Goal: Task Accomplishment & Management: Use online tool/utility

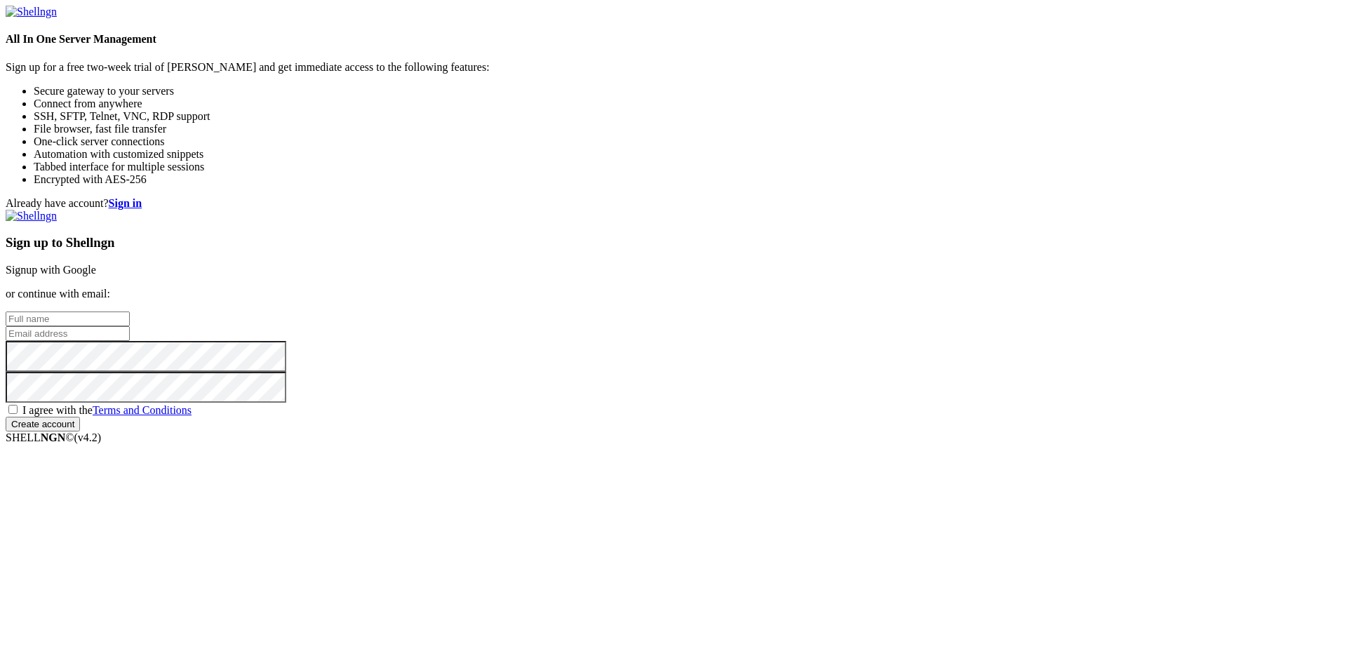
click at [96, 264] on link "Signup with Google" at bounding box center [51, 270] width 91 height 12
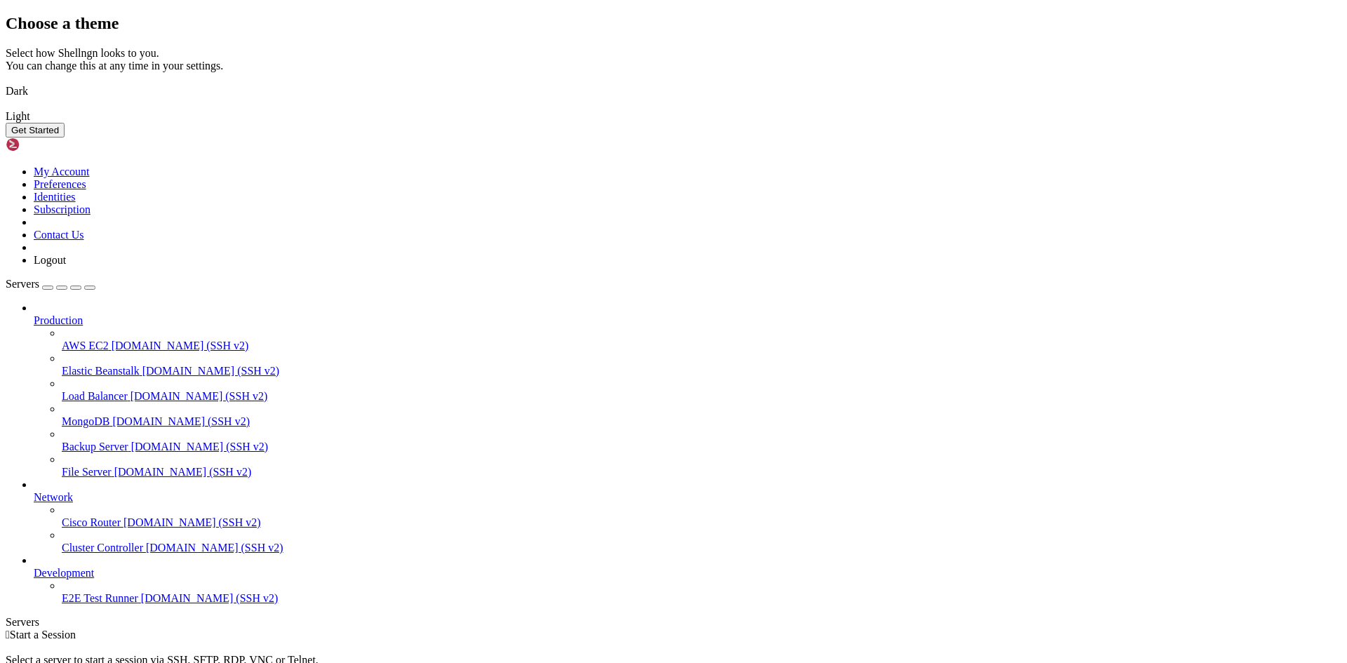
click at [65, 138] on button "Get Started" at bounding box center [35, 130] width 59 height 15
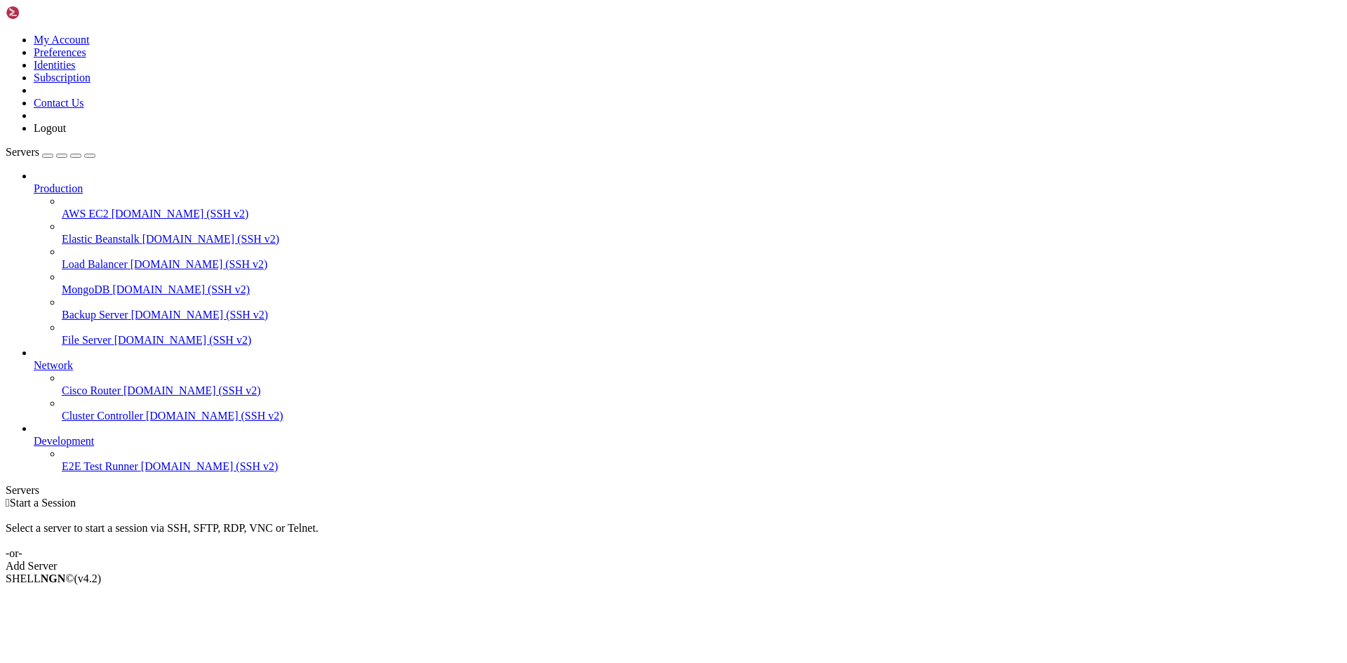
click at [750, 560] on div "Add Server" at bounding box center [674, 566] width 1336 height 13
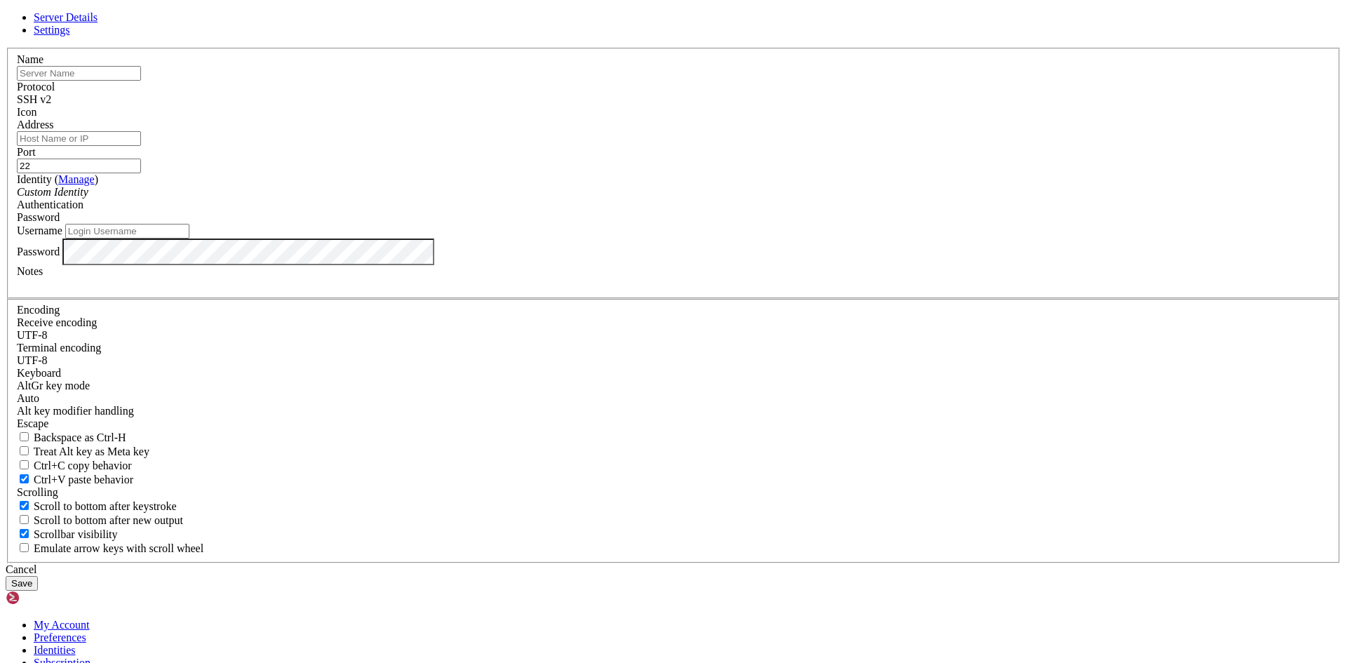
click at [141, 81] on input "text" at bounding box center [79, 73] width 124 height 15
type input "[PERSON_NAME]"
click at [774, 106] on div "SSH v2" at bounding box center [674, 99] width 1314 height 13
click at [141, 146] on input "Address" at bounding box center [79, 138] width 124 height 15
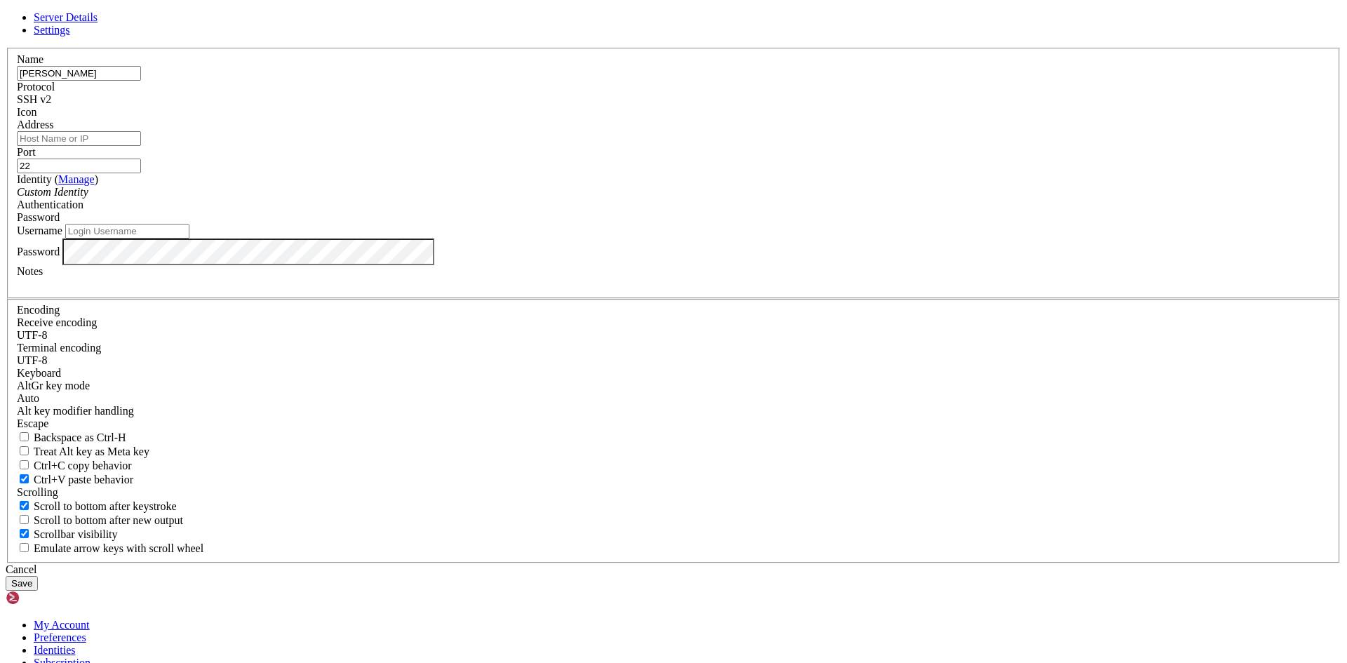
paste input "[TECHNICAL_ID]"
type input "[TECHNICAL_ID]"
click at [657, 199] on div "Custom Identity" at bounding box center [674, 192] width 1314 height 13
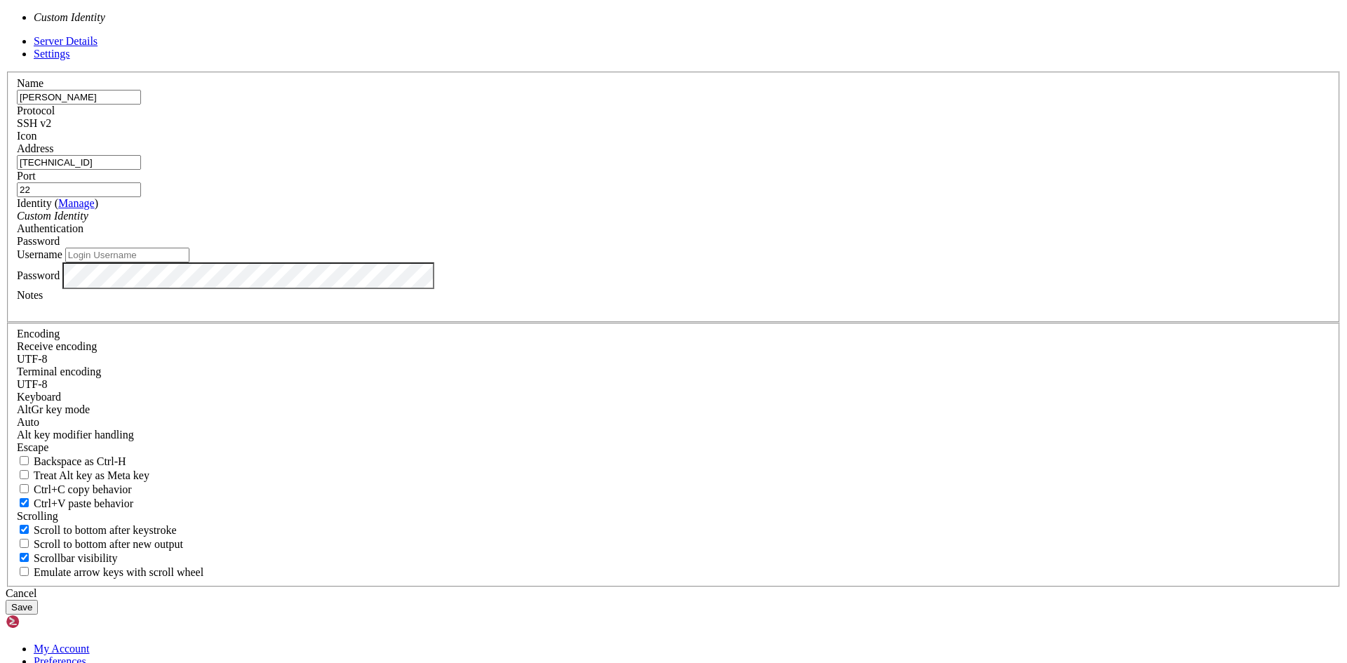
click at [657, 222] on div "Custom Identity" at bounding box center [674, 216] width 1314 height 13
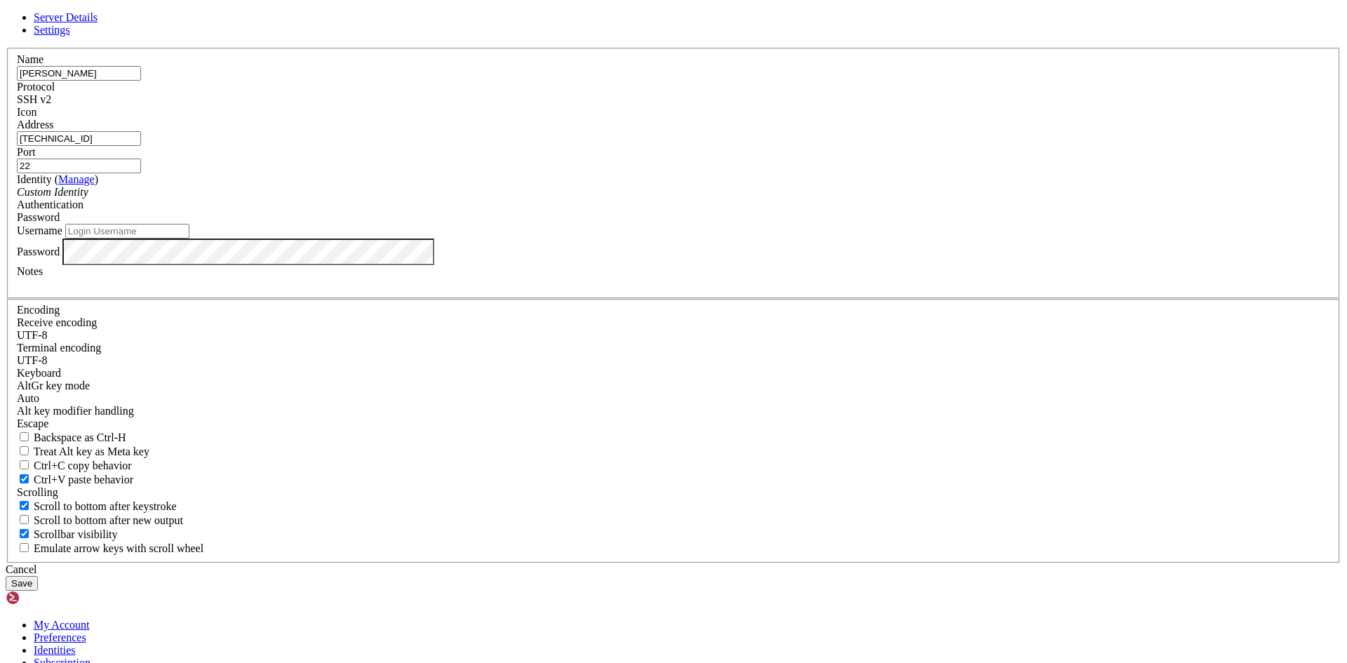
click at [789, 224] on div "Password" at bounding box center [674, 217] width 1314 height 13
click at [189, 239] on input "Username" at bounding box center [127, 231] width 124 height 15
type input "[PERSON_NAME]"
click at [38, 576] on button "Save" at bounding box center [22, 583] width 32 height 15
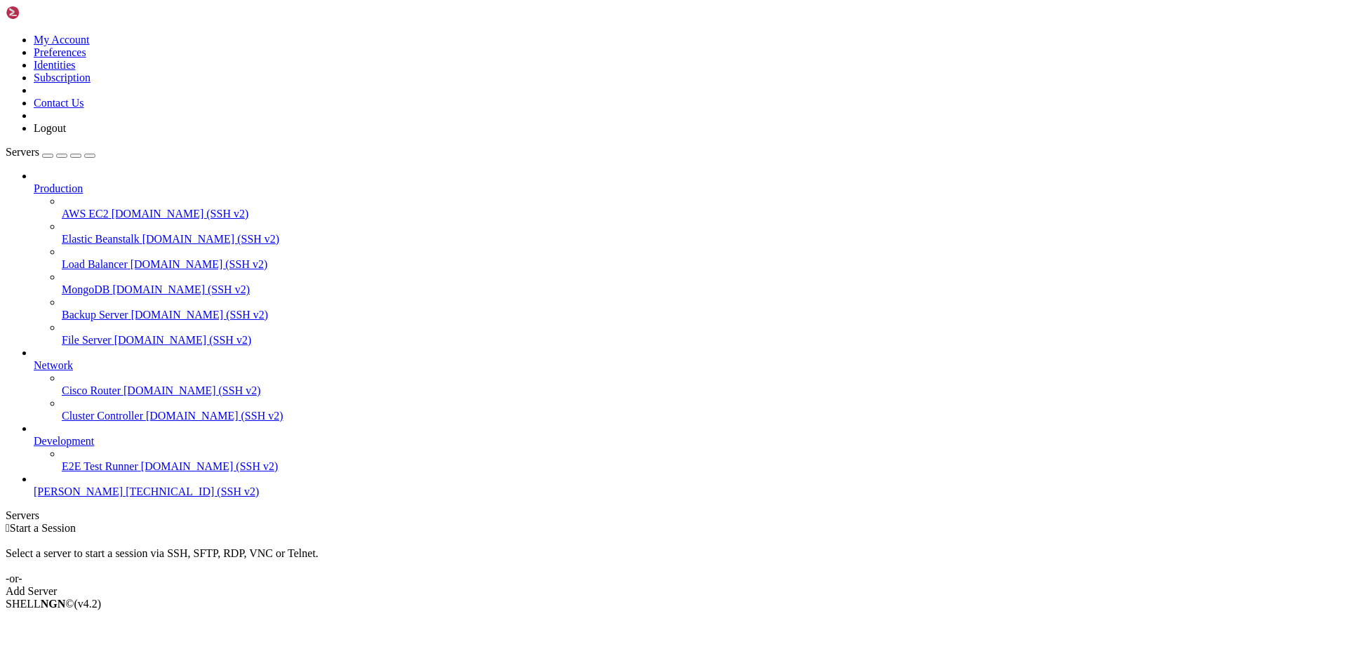
click at [68, 498] on span "[PERSON_NAME]" at bounding box center [78, 492] width 89 height 12
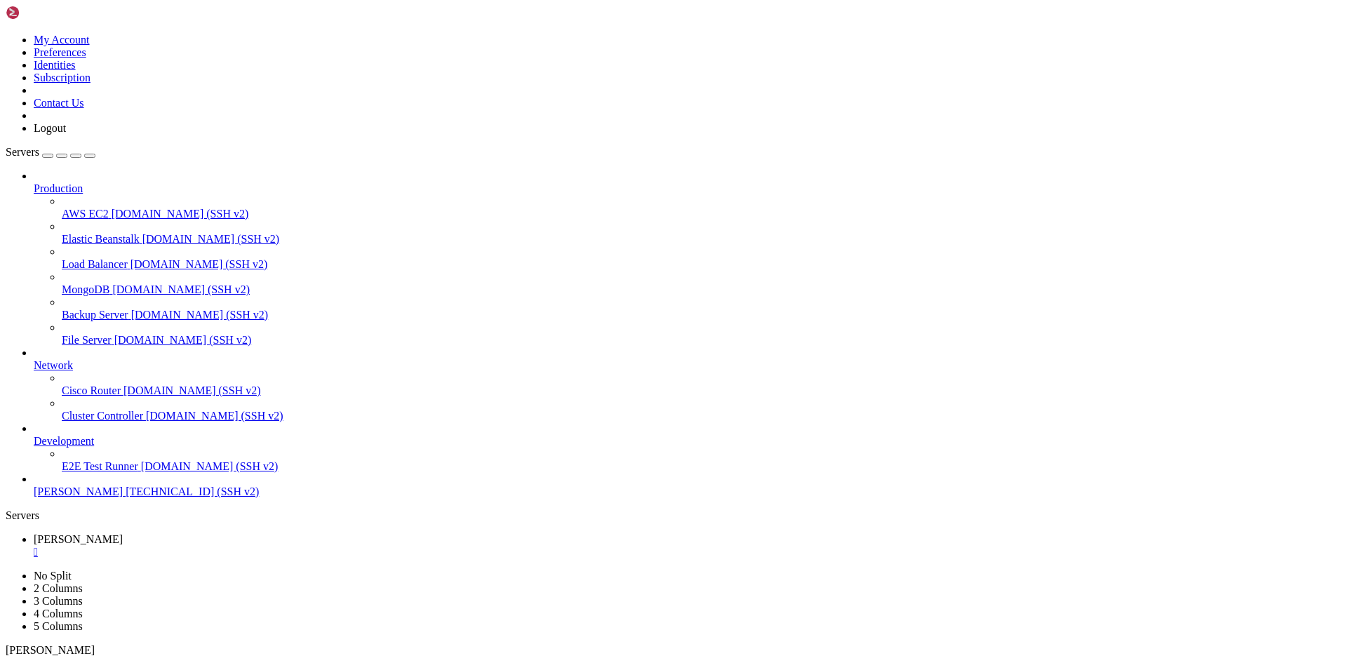
scroll to position [1193, 0]
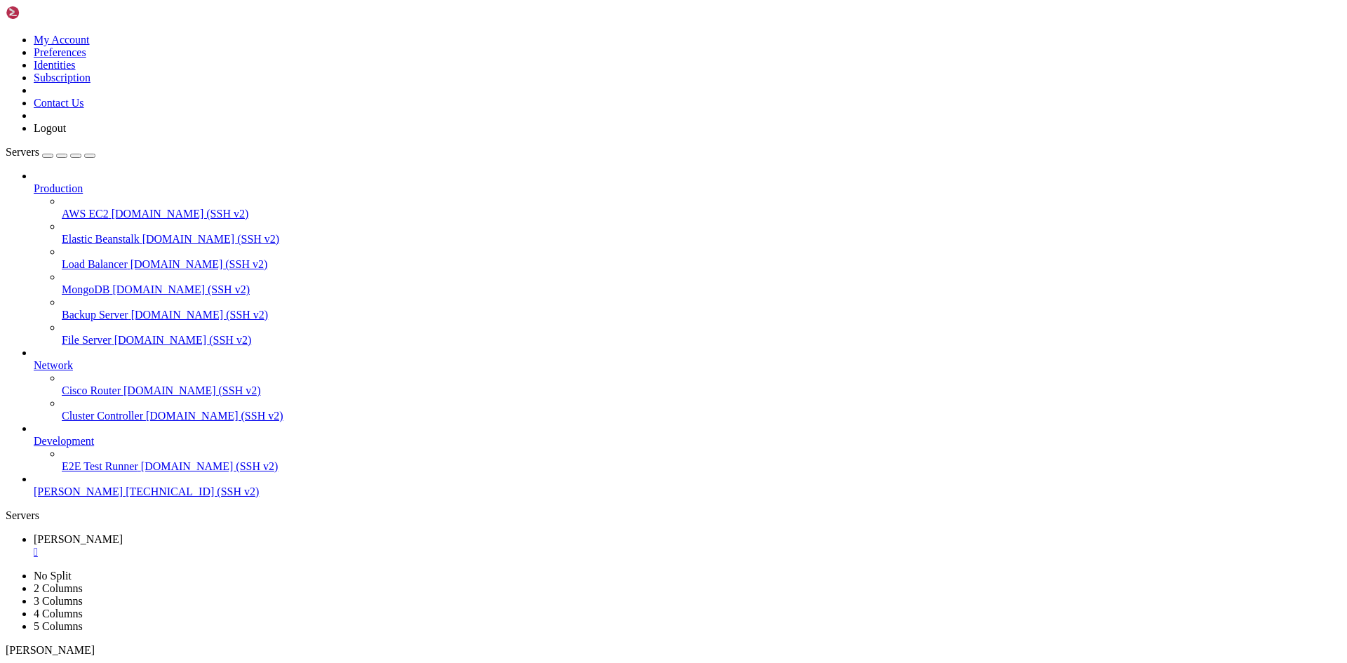
scroll to position [775, 0]
